Goal: Navigation & Orientation: Find specific page/section

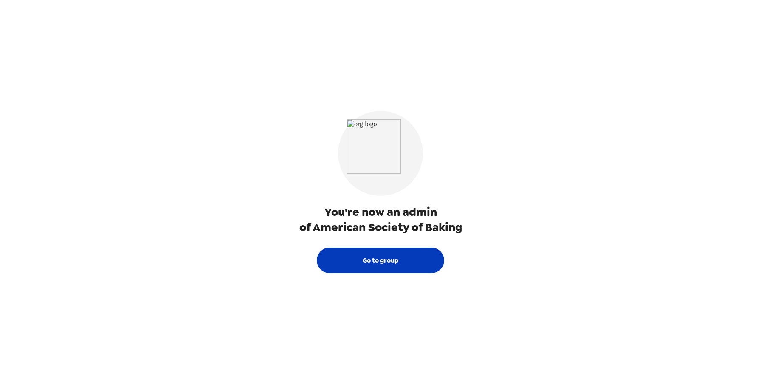
click at [383, 260] on button "Go to group" at bounding box center [380, 260] width 127 height 25
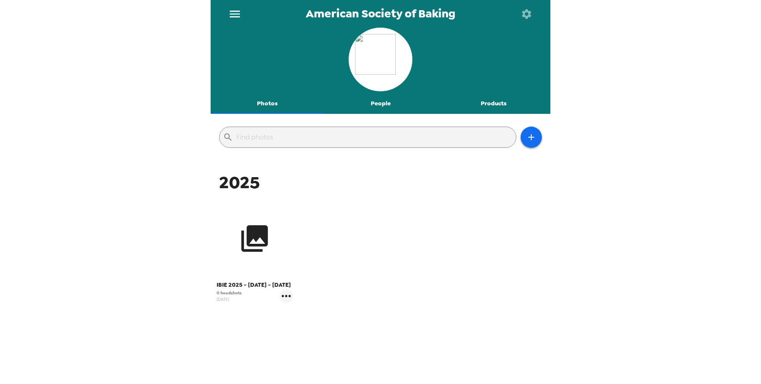
click at [256, 245] on icon "button" at bounding box center [255, 238] width 27 height 27
